Goal: Task Accomplishment & Management: Manage account settings

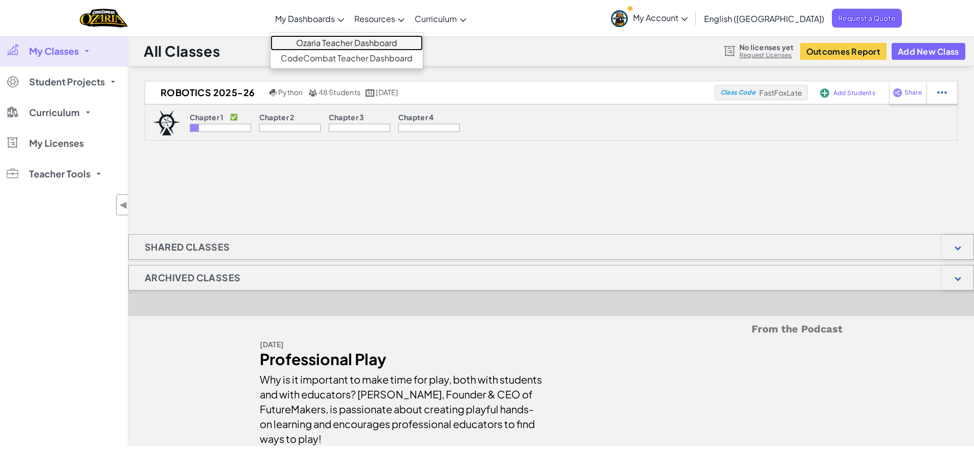
click at [358, 44] on link "Ozaria Teacher Dashboard" at bounding box center [347, 42] width 152 height 15
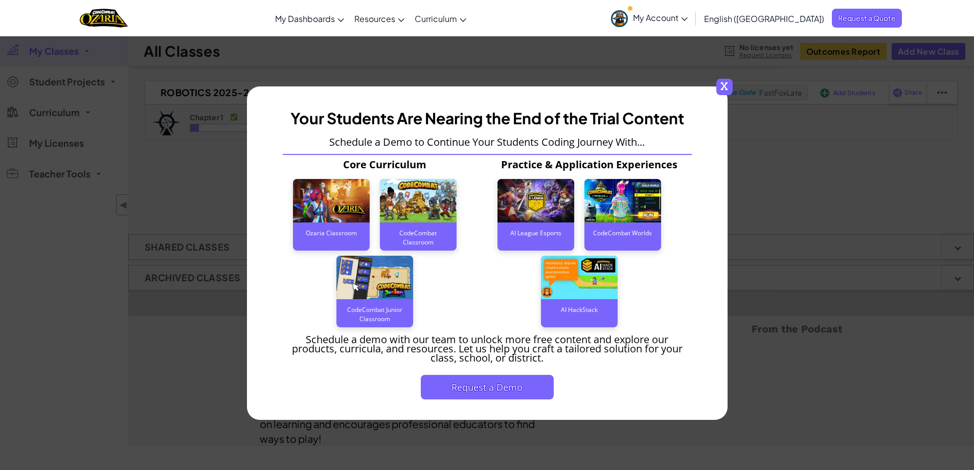
click at [727, 87] on span "x" at bounding box center [725, 87] width 16 height 16
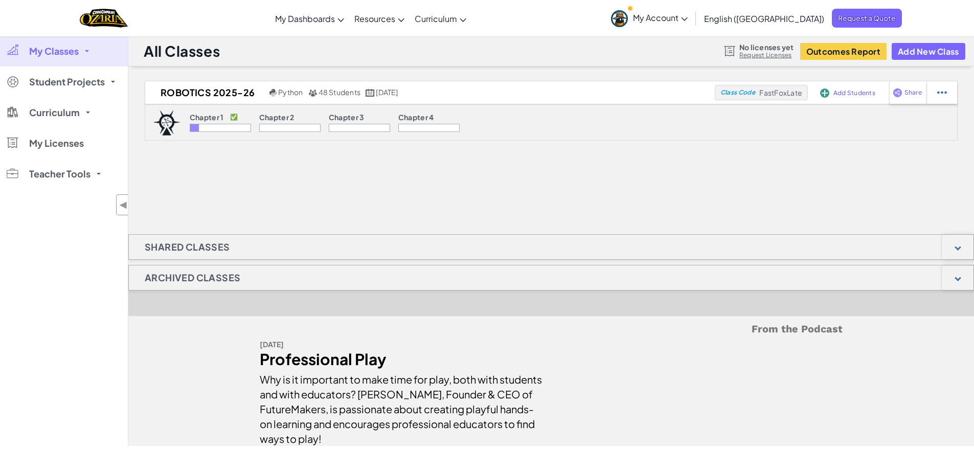
click at [688, 17] on span "My Account" at bounding box center [660, 17] width 55 height 11
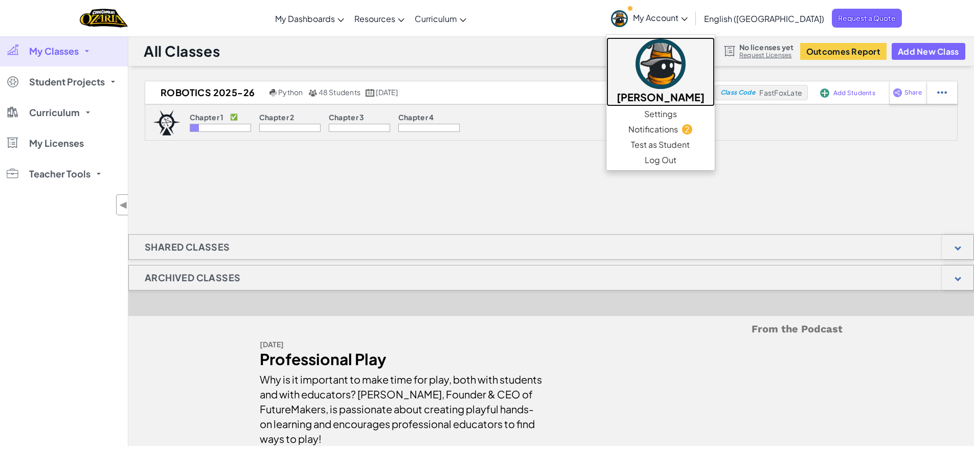
click at [705, 97] on h5 "[PERSON_NAME]" at bounding box center [661, 97] width 88 height 16
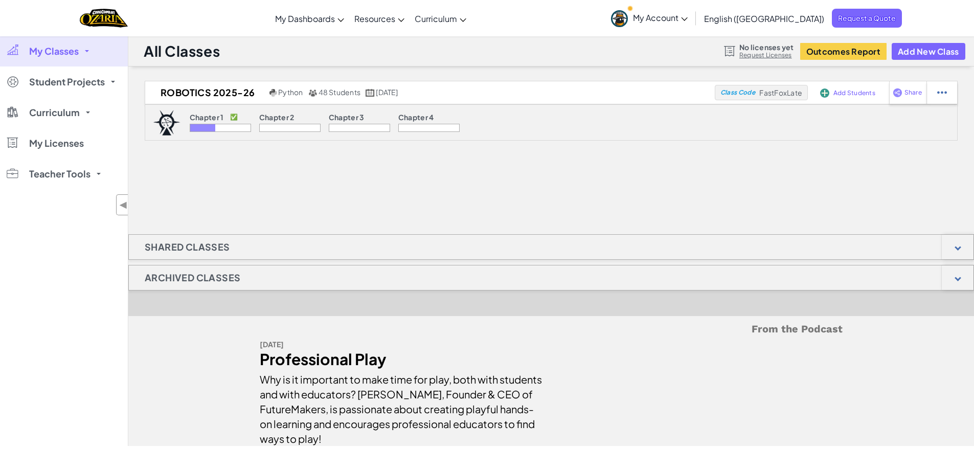
click at [688, 18] on span "My Account" at bounding box center [660, 17] width 55 height 11
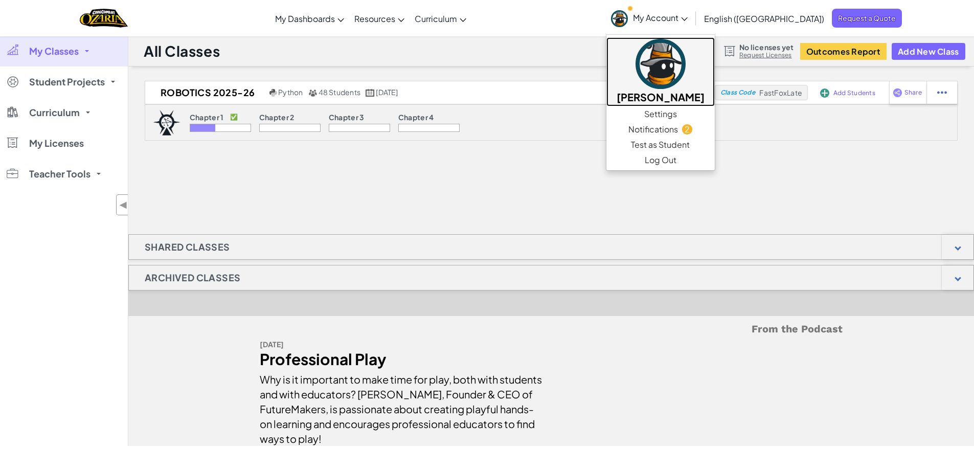
click at [705, 100] on h5 "[PERSON_NAME]" at bounding box center [661, 97] width 88 height 16
